Goal: Information Seeking & Learning: Find specific fact

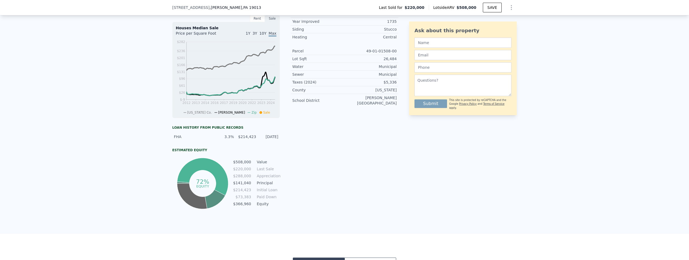
scroll to position [166, 0]
click at [246, 165] on td "$508,000" at bounding box center [242, 162] width 19 height 6
drag, startPoint x: 245, startPoint y: 165, endPoint x: 235, endPoint y: 165, distance: 10.2
click at [234, 165] on td "$508,000" at bounding box center [242, 162] width 19 height 6
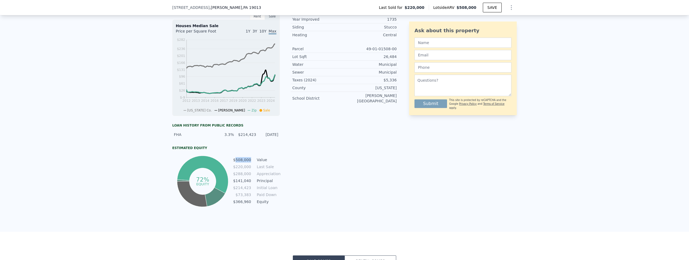
scroll to position [168, 0]
click at [242, 169] on td "$220,000" at bounding box center [242, 167] width 19 height 6
click at [243, 162] on td "$508,000" at bounding box center [242, 160] width 19 height 6
click at [243, 137] on div "$214,423" at bounding box center [246, 134] width 19 height 5
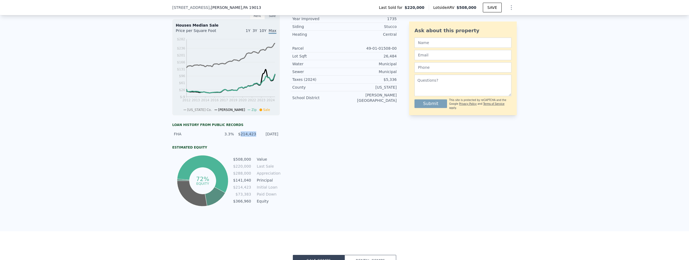
drag, startPoint x: 243, startPoint y: 138, endPoint x: 252, endPoint y: 139, distance: 9.2
click at [251, 137] on div "$214,423" at bounding box center [246, 134] width 19 height 5
click at [271, 137] on div "[DATE]" at bounding box center [268, 134] width 19 height 5
drag, startPoint x: 271, startPoint y: 139, endPoint x: 223, endPoint y: 138, distance: 48.2
click at [231, 138] on div "FHA 3.3% $214,423 [DATE]" at bounding box center [226, 134] width 108 height 10
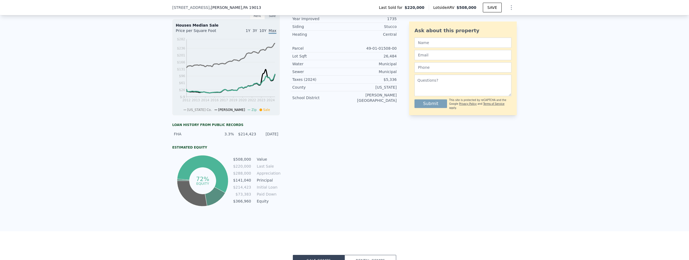
click at [249, 137] on div "$214,423" at bounding box center [246, 134] width 19 height 5
click at [246, 137] on div "$214,423" at bounding box center [246, 134] width 19 height 5
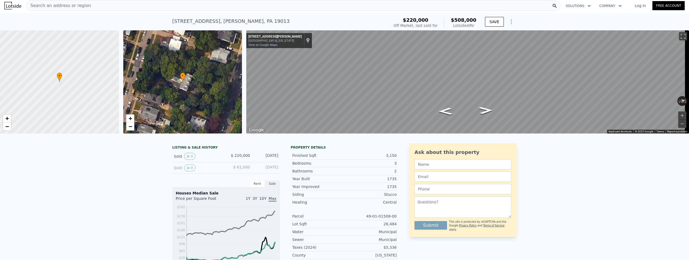
scroll to position [0, 0]
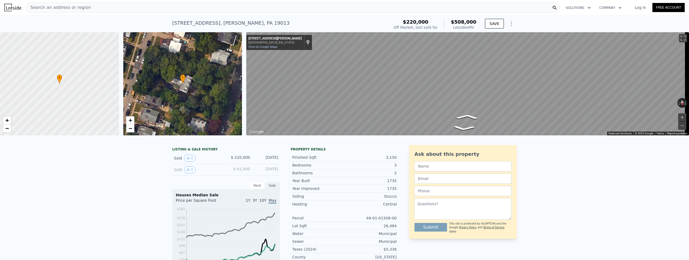
click at [511, 24] on icon "Show Options" at bounding box center [511, 24] width 1 height 4
click at [530, 23] on div "[STREET_ADDRESS] Sold [DATE] for $220k (~ARV $508k ) $220,000 Off Market, last …" at bounding box center [344, 23] width 689 height 17
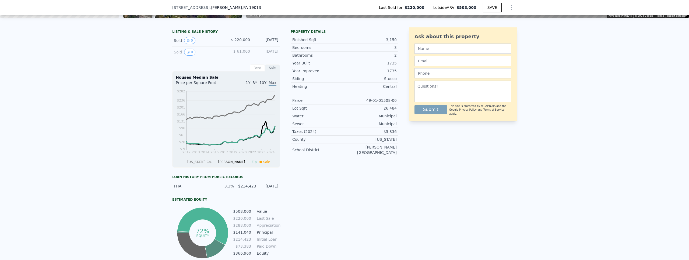
scroll to position [137, 0]
